Goal: Information Seeking & Learning: Learn about a topic

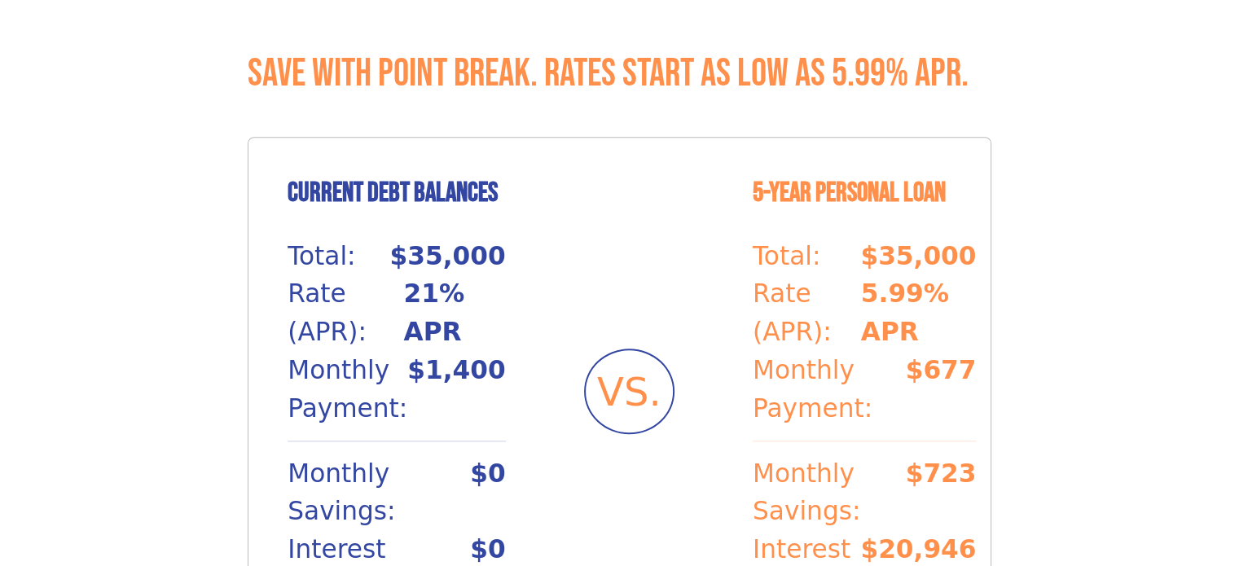
scroll to position [1521, 0]
drag, startPoint x: 405, startPoint y: 196, endPoint x: 515, endPoint y: 196, distance: 110.0
click at [515, 196] on div "Current Debt Balances Total: $35,000 Rate (APR): 21% APR Monthly Payment: $1,40…" at bounding box center [620, 391] width 744 height 510
drag, startPoint x: 404, startPoint y: 226, endPoint x: 472, endPoint y: 231, distance: 68.6
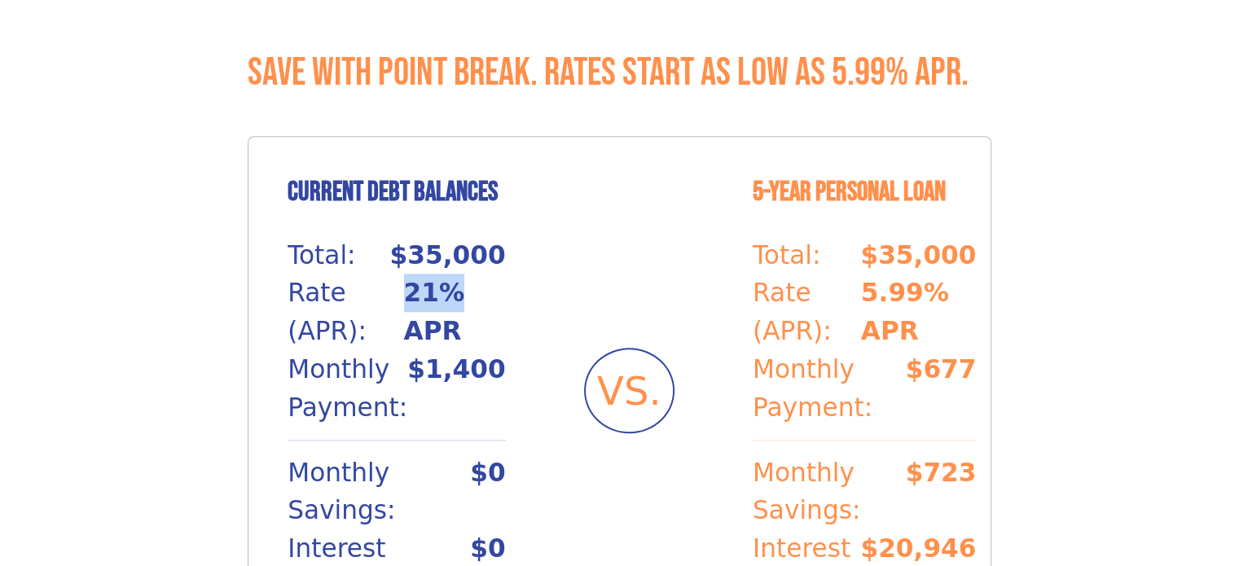
click at [472, 274] on p "21% APR" at bounding box center [455, 312] width 102 height 77
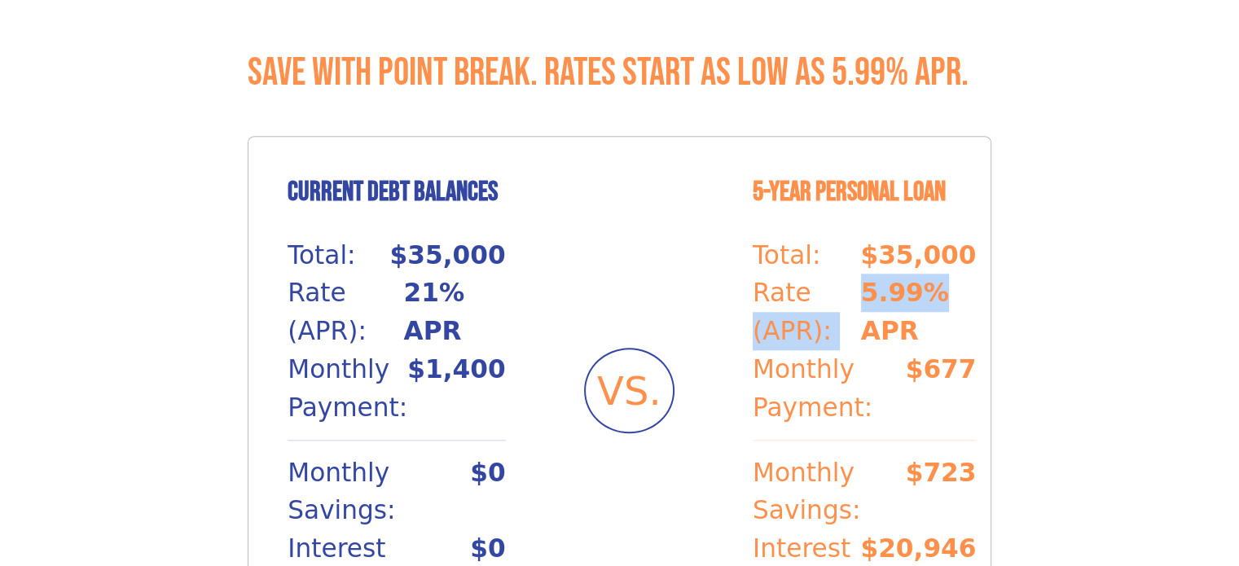
drag, startPoint x: 839, startPoint y: 225, endPoint x: 931, endPoint y: 237, distance: 92.9
click at [931, 274] on div "Rate (APR): 5.99% APR" at bounding box center [864, 312] width 223 height 77
click at [931, 274] on p "5.99% APR" at bounding box center [919, 312] width 116 height 77
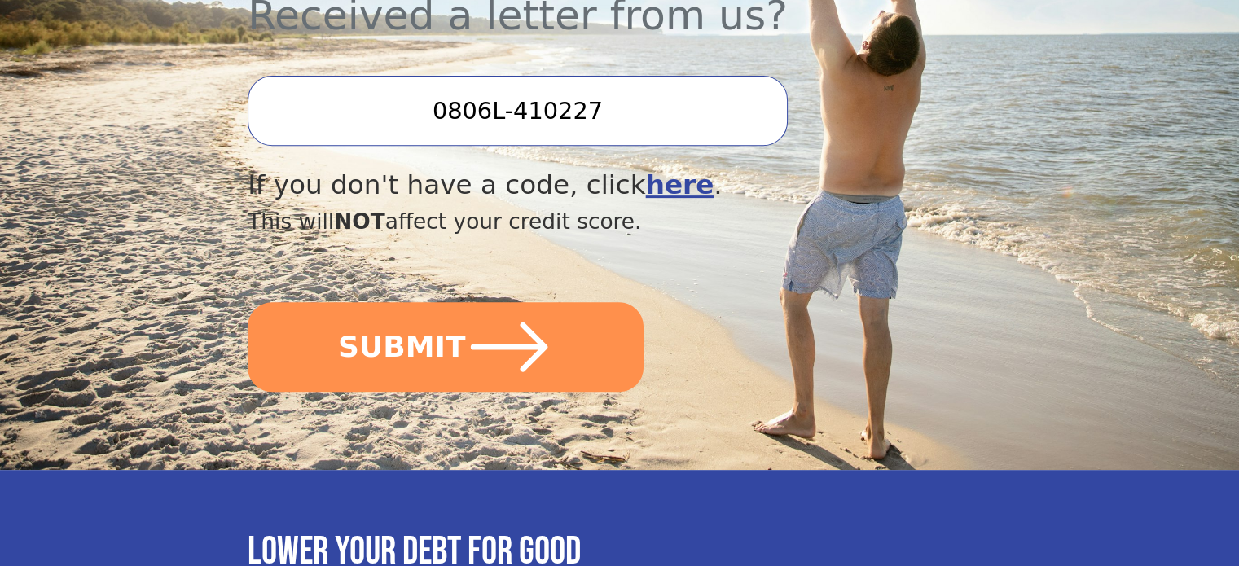
scroll to position [648, 0]
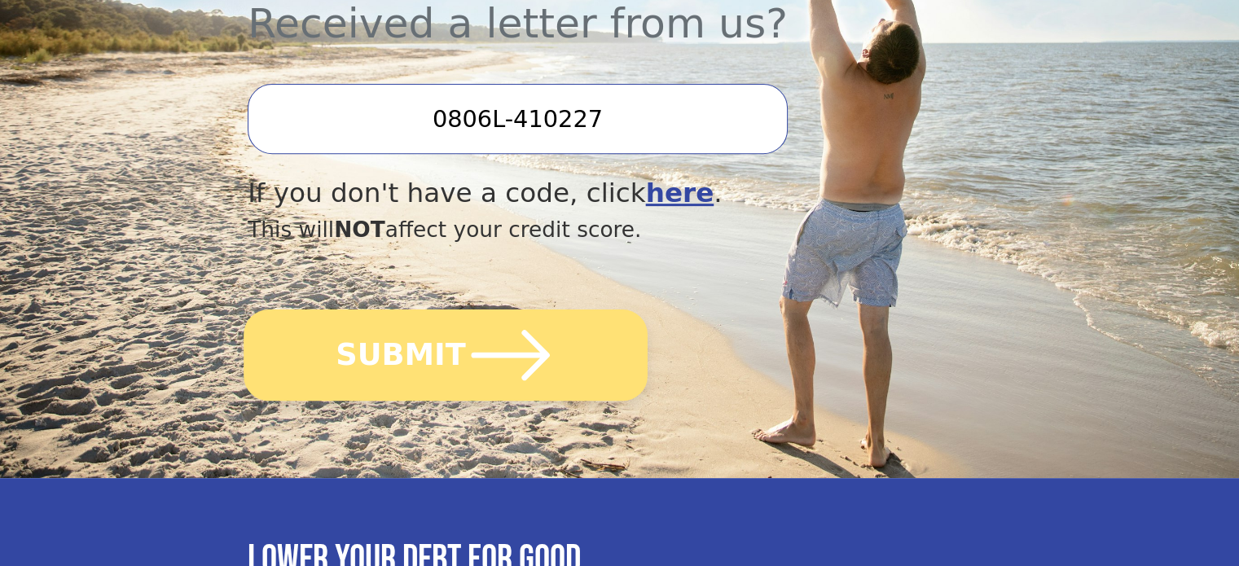
click at [525, 330] on icon "submit" at bounding box center [511, 355] width 78 height 51
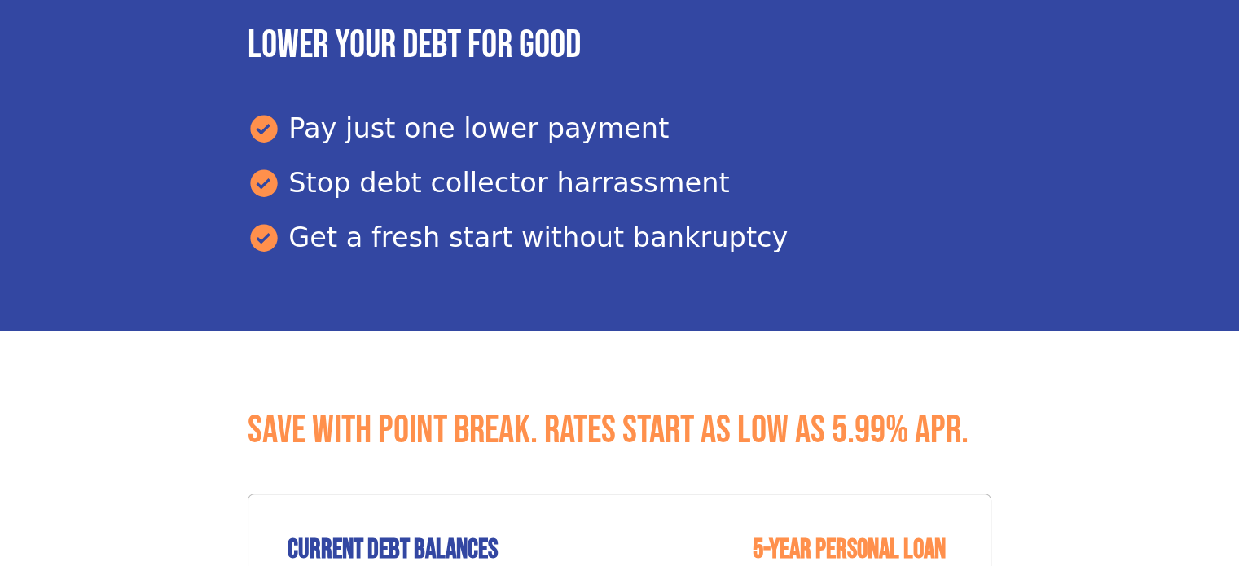
scroll to position [1606, 0]
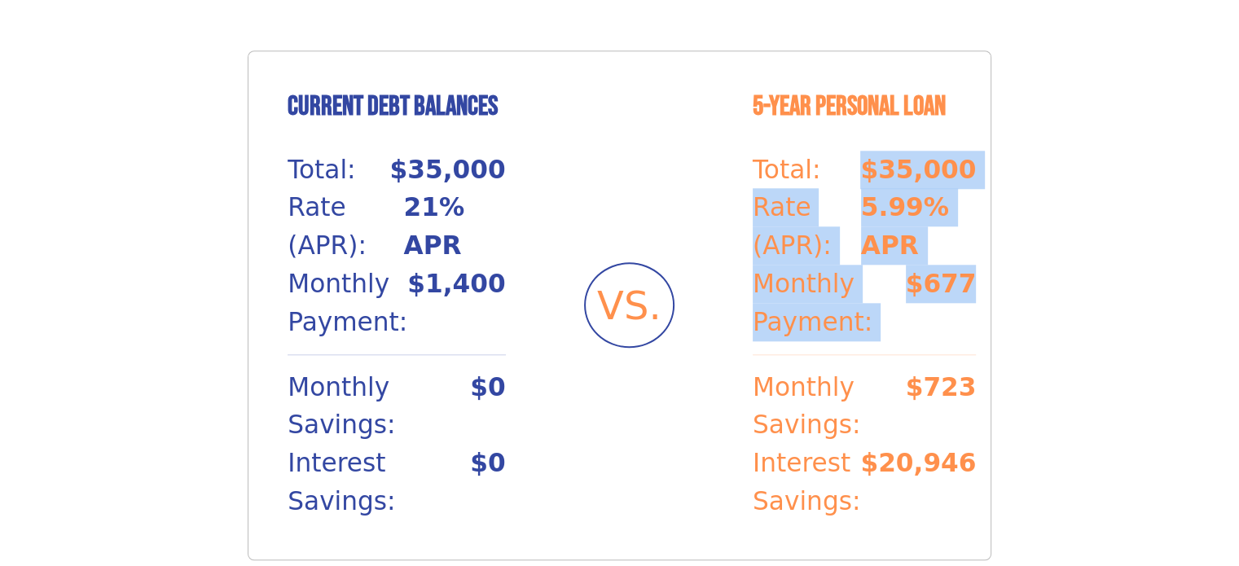
drag, startPoint x: 859, startPoint y: 113, endPoint x: 956, endPoint y: 238, distance: 158.4
click at [956, 238] on div "Current Debt Balances Total: $35,000 Rate (APR): 21% APR Monthly Payment: $1,40…" at bounding box center [620, 306] width 744 height 510
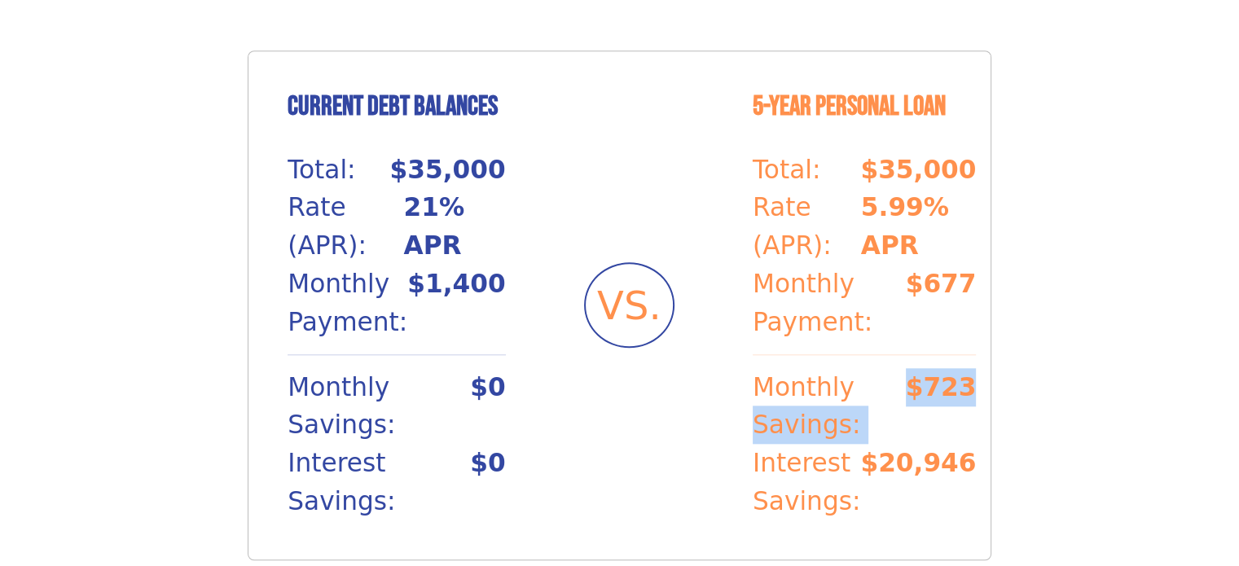
drag, startPoint x: 892, startPoint y: 332, endPoint x: 948, endPoint y: 332, distance: 56.2
click at [948, 368] on div "Monthly Savings: $723" at bounding box center [864, 406] width 223 height 77
click at [948, 368] on p "$723" at bounding box center [941, 406] width 71 height 77
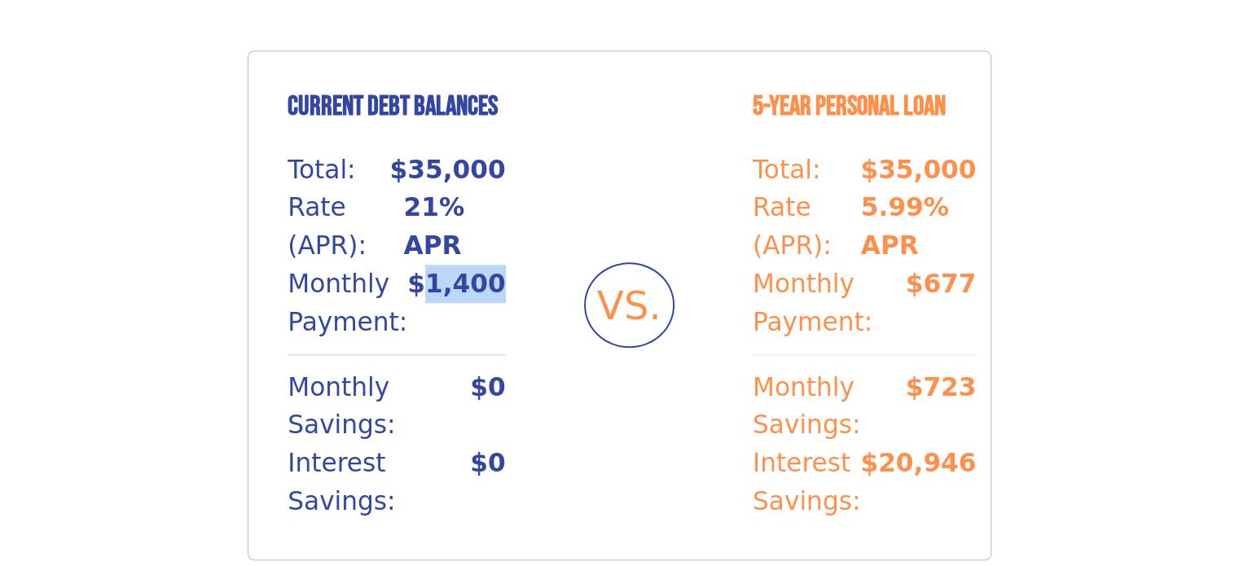
drag, startPoint x: 430, startPoint y: 224, endPoint x: 523, endPoint y: 258, distance: 99.0
click at [523, 258] on div "Current Debt Balances Total: $35,000 Rate (APR): 21% APR Monthly Payment: $1,40…" at bounding box center [620, 306] width 744 height 510
drag, startPoint x: 427, startPoint y: 223, endPoint x: 515, endPoint y: 227, distance: 88.1
click at [515, 227] on div "Current Debt Balances Total: $35,000 Rate (APR): 21% APR Monthly Payment: $1,40…" at bounding box center [620, 306] width 744 height 510
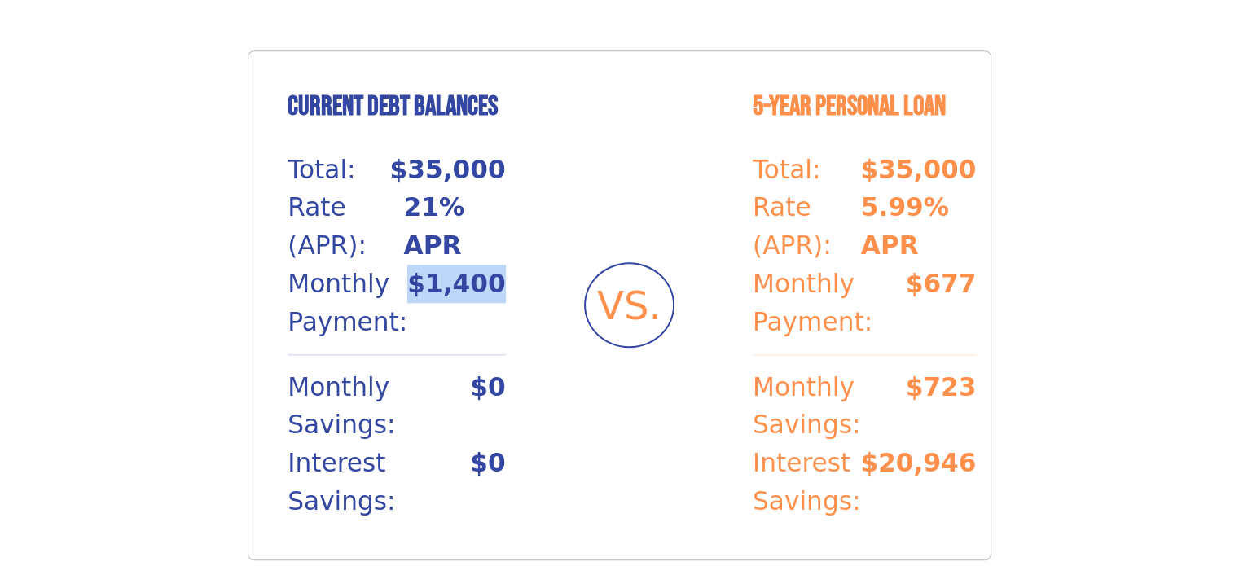
click at [515, 227] on div "Current Debt Balances Total: $35,000 Rate (APR): 21% APR Monthly Payment: $1,40…" at bounding box center [620, 306] width 744 height 510
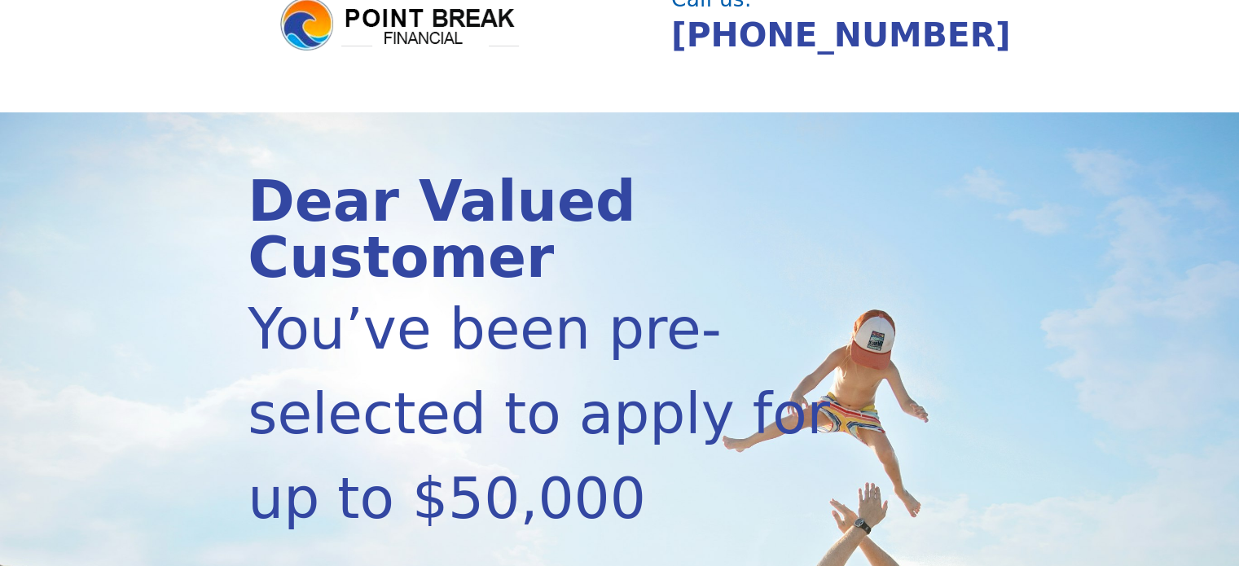
scroll to position [0, 0]
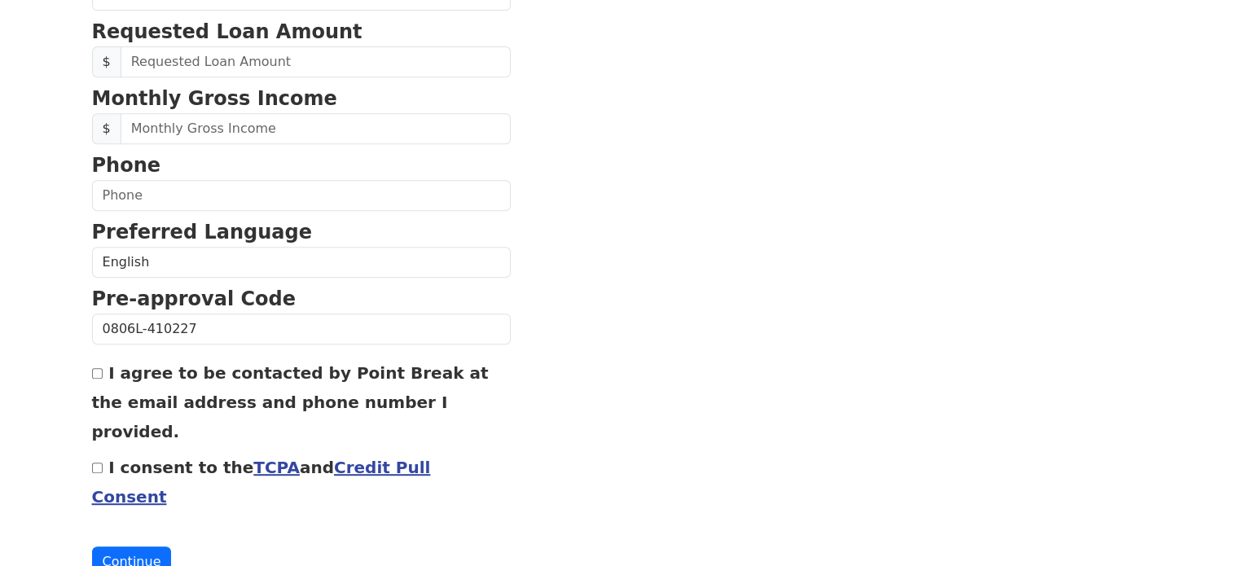
scroll to position [725, 0]
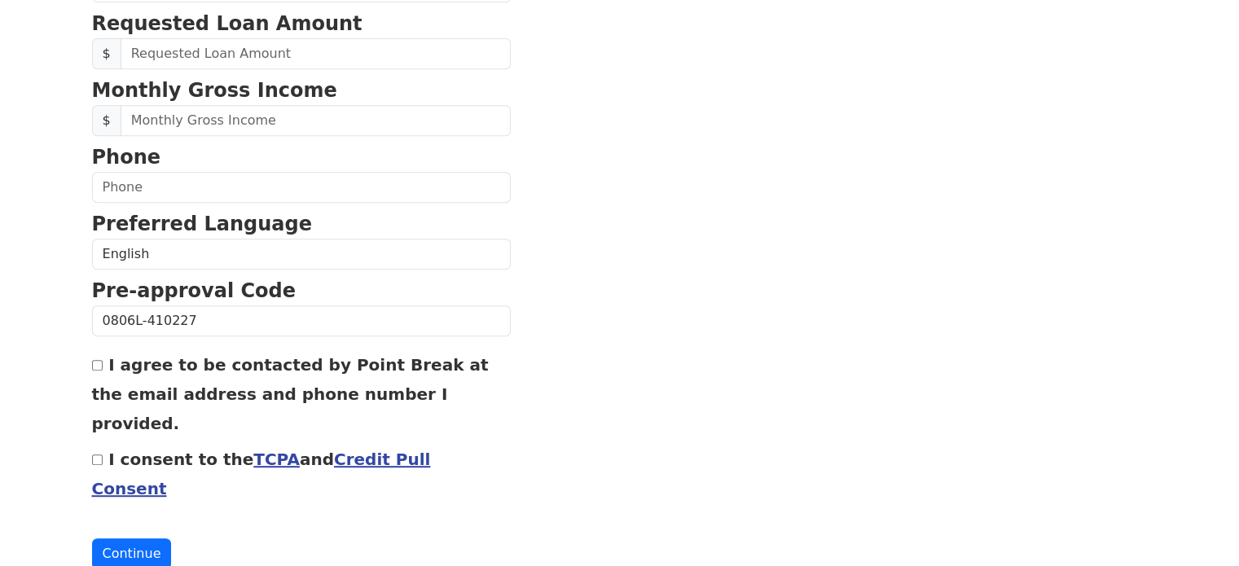
click at [99, 364] on input "I agree to be contacted by Point Break at the email address and phone number I …" at bounding box center [97, 365] width 11 height 11
checkbox input "true"
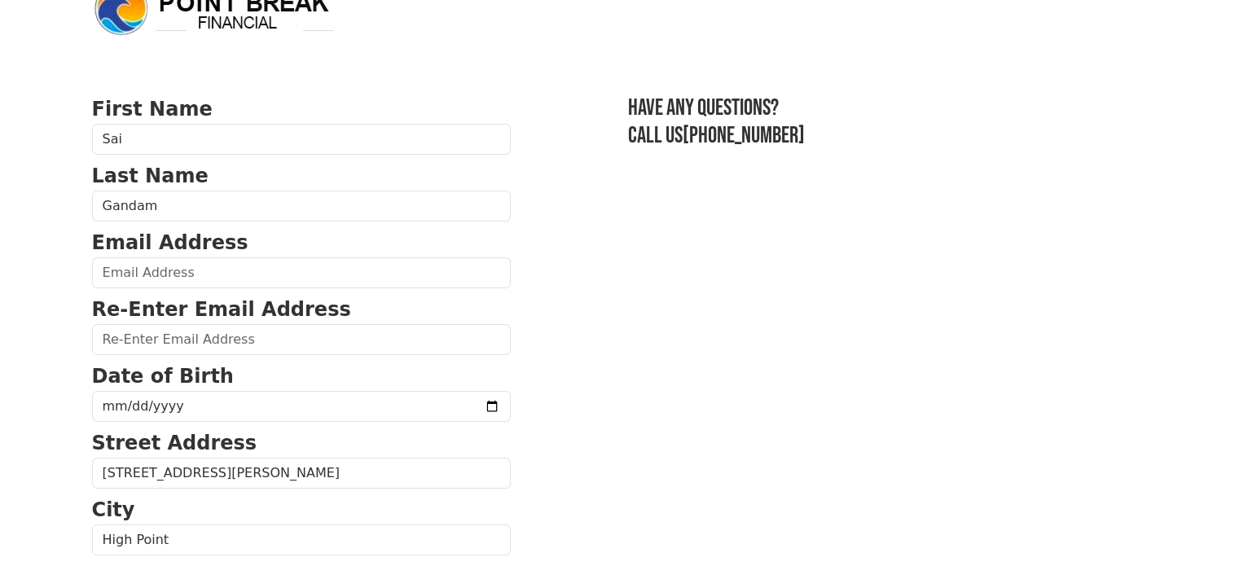
scroll to position [37, 0]
